Goal: Information Seeking & Learning: Learn about a topic

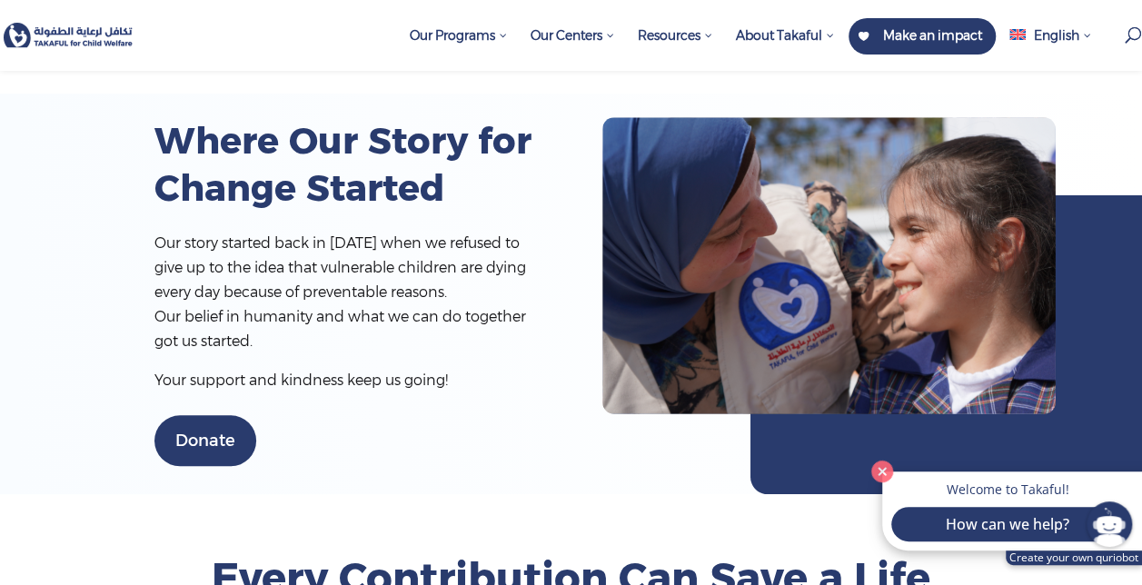
scroll to position [454, 0]
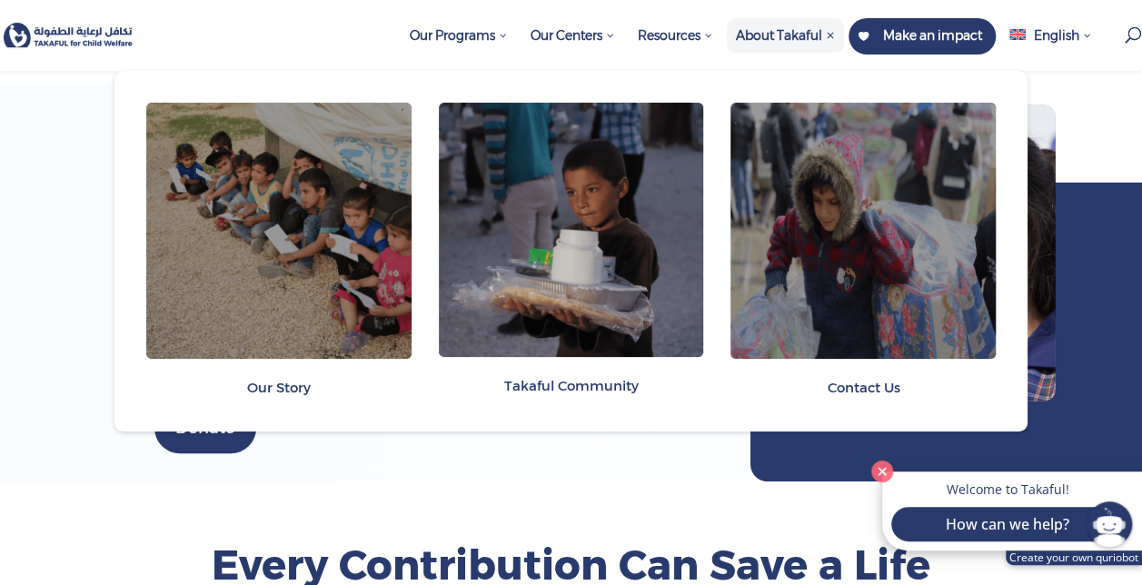
click at [770, 33] on span "About Takaful" at bounding box center [785, 35] width 99 height 16
click at [301, 220] on img at bounding box center [278, 231] width 265 height 256
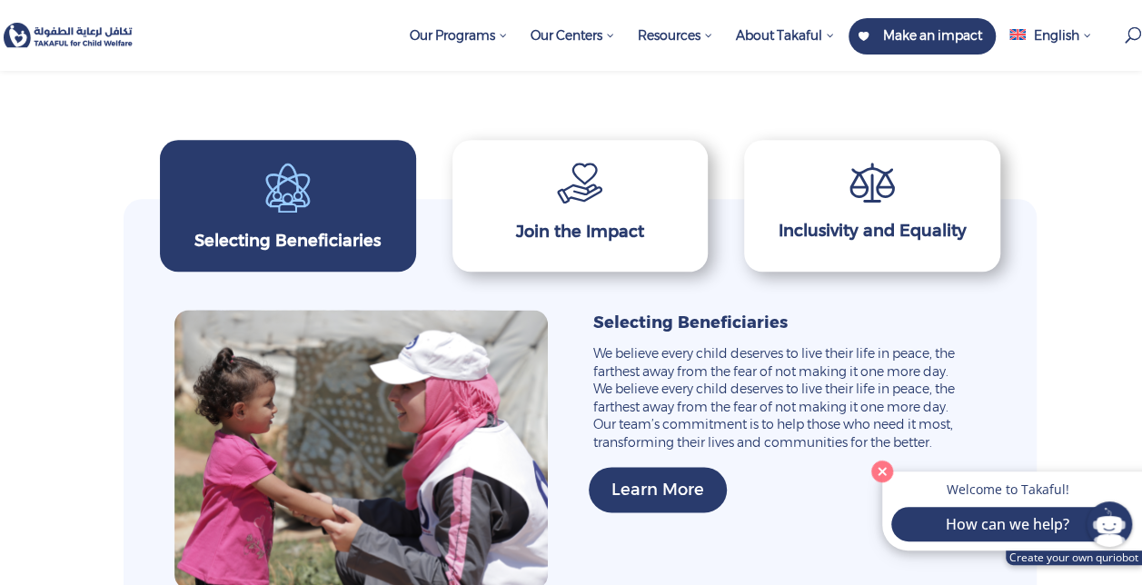
scroll to position [1001, 0]
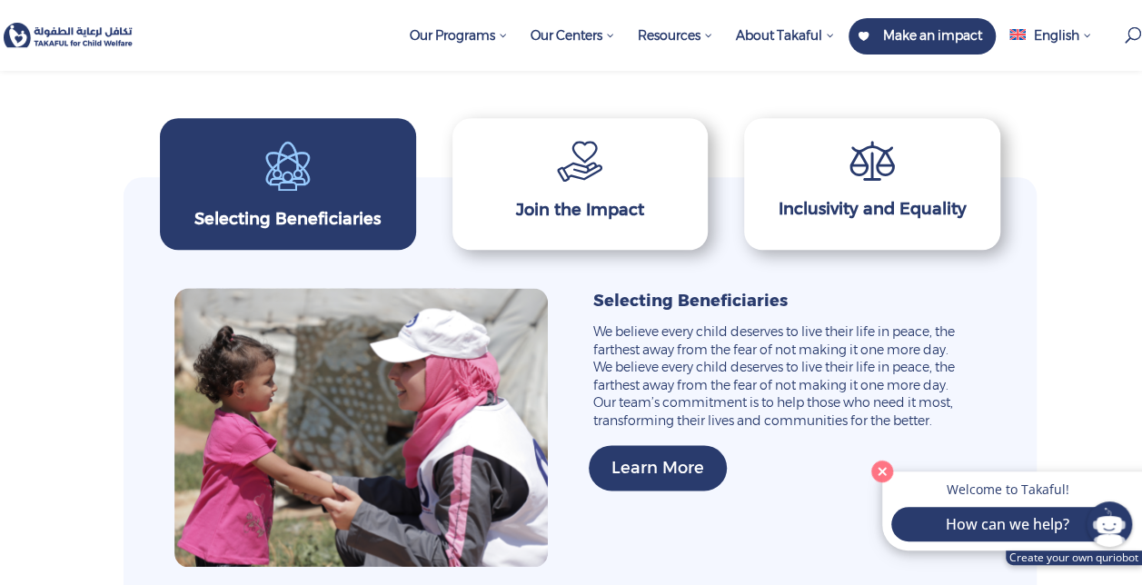
click at [823, 174] on span at bounding box center [872, 164] width 220 height 57
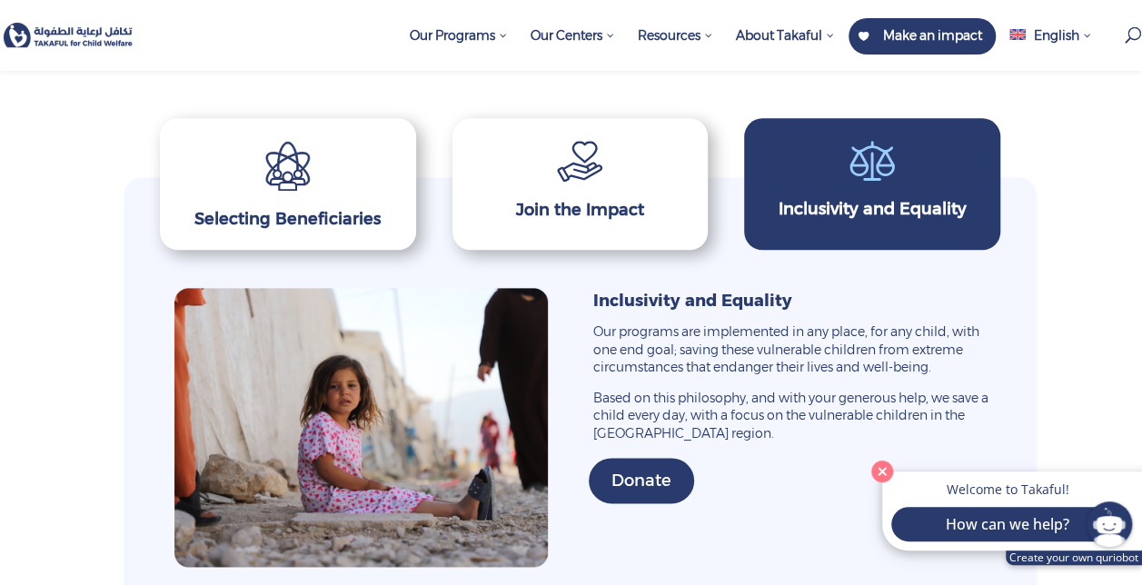
click at [592, 198] on div "Join the Impact" at bounding box center [580, 210] width 211 height 25
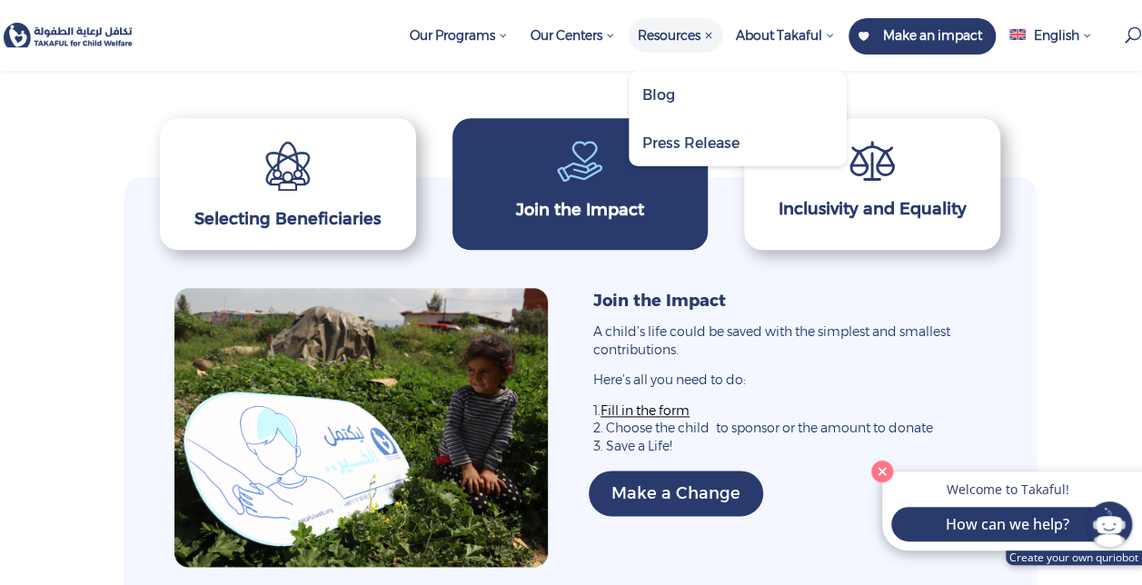
click at [664, 136] on span "Press Release" at bounding box center [690, 142] width 97 height 17
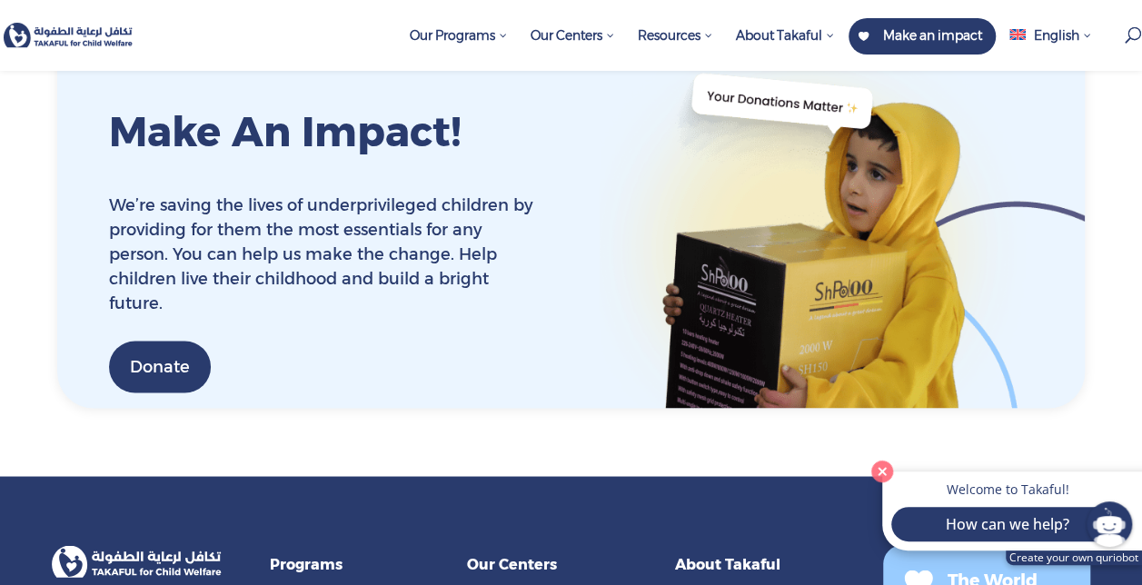
scroll to position [1711, 0]
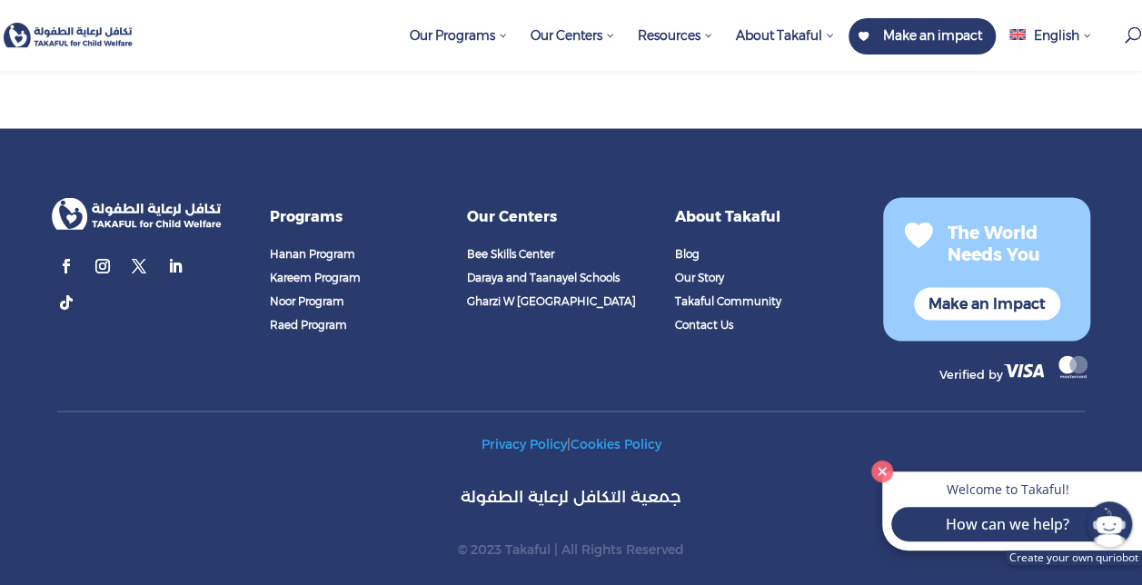
click at [703, 273] on span "Our Story" at bounding box center [699, 277] width 49 height 14
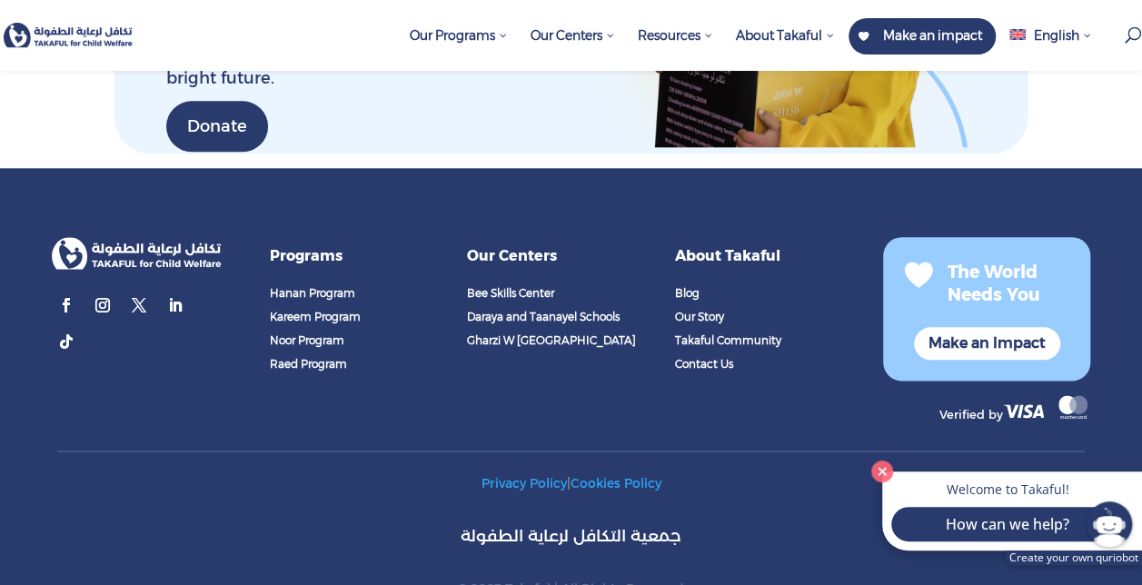
scroll to position [4364, 0]
